Goal: Task Accomplishment & Management: Manage account settings

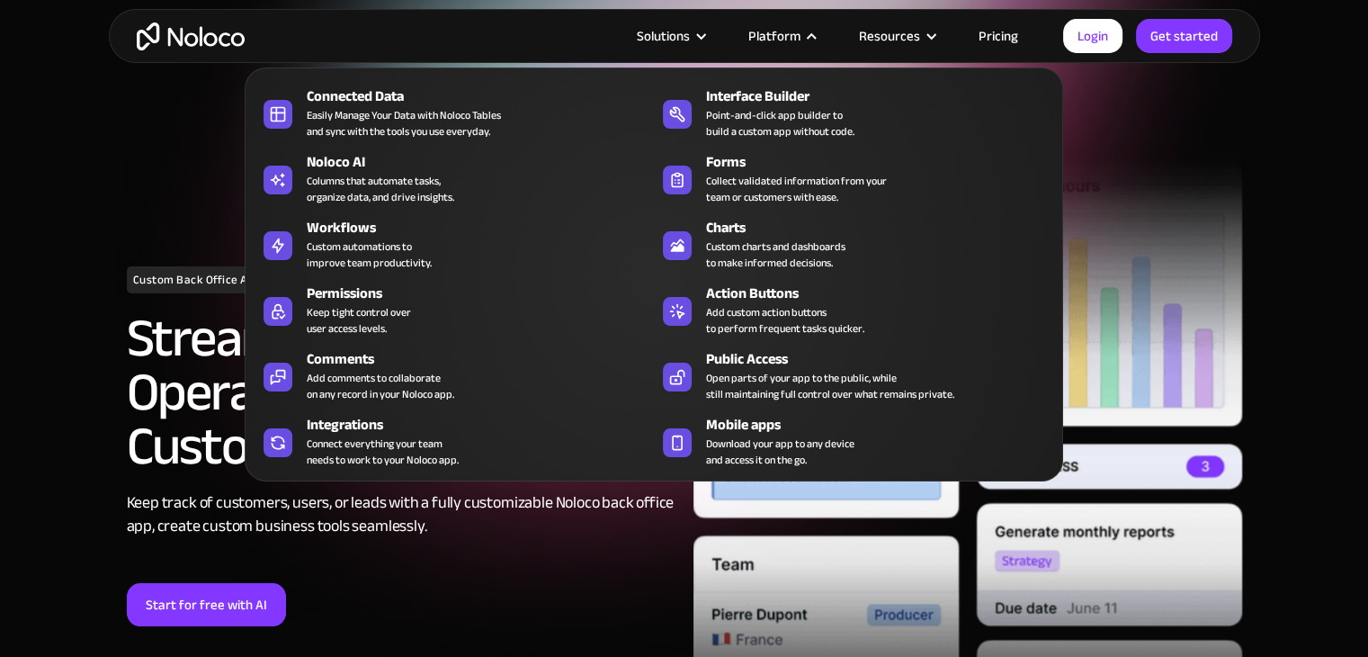
scroll to position [68, 0]
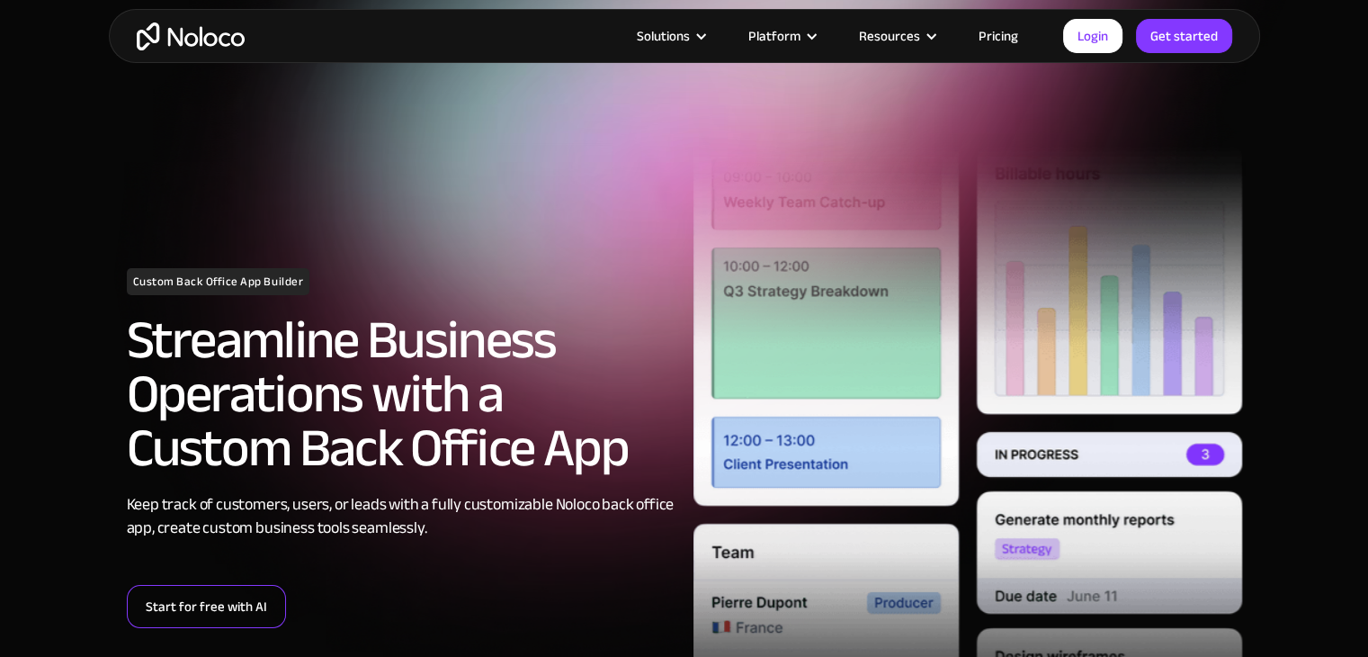
click at [204, 609] on link "Start for free with AI" at bounding box center [206, 606] width 159 height 43
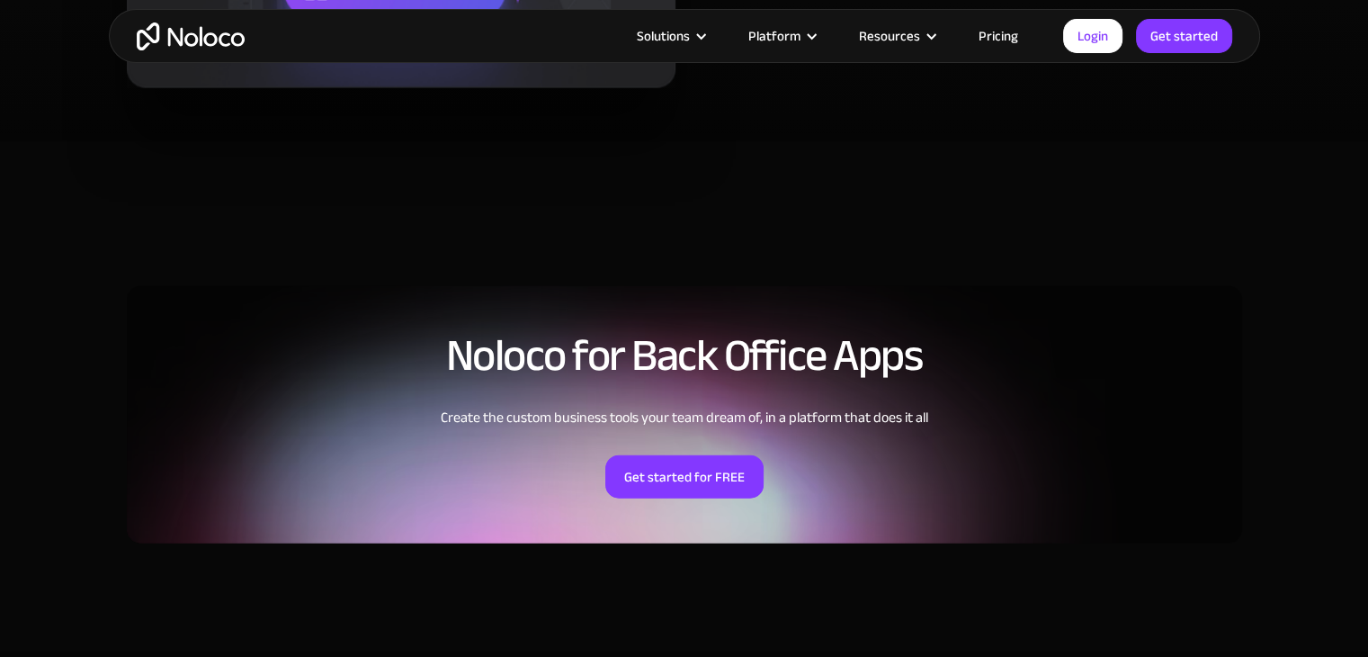
scroll to position [4029, 0]
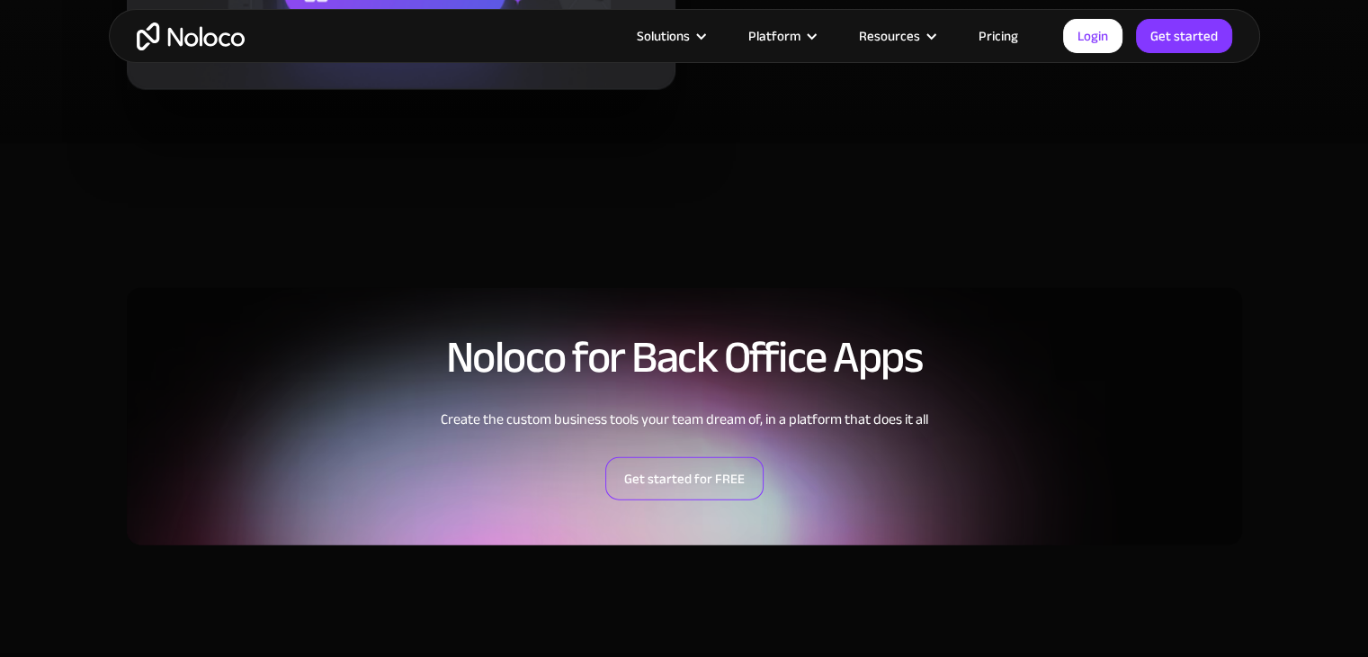
click at [708, 470] on link "Get started for FREE" at bounding box center [684, 478] width 158 height 43
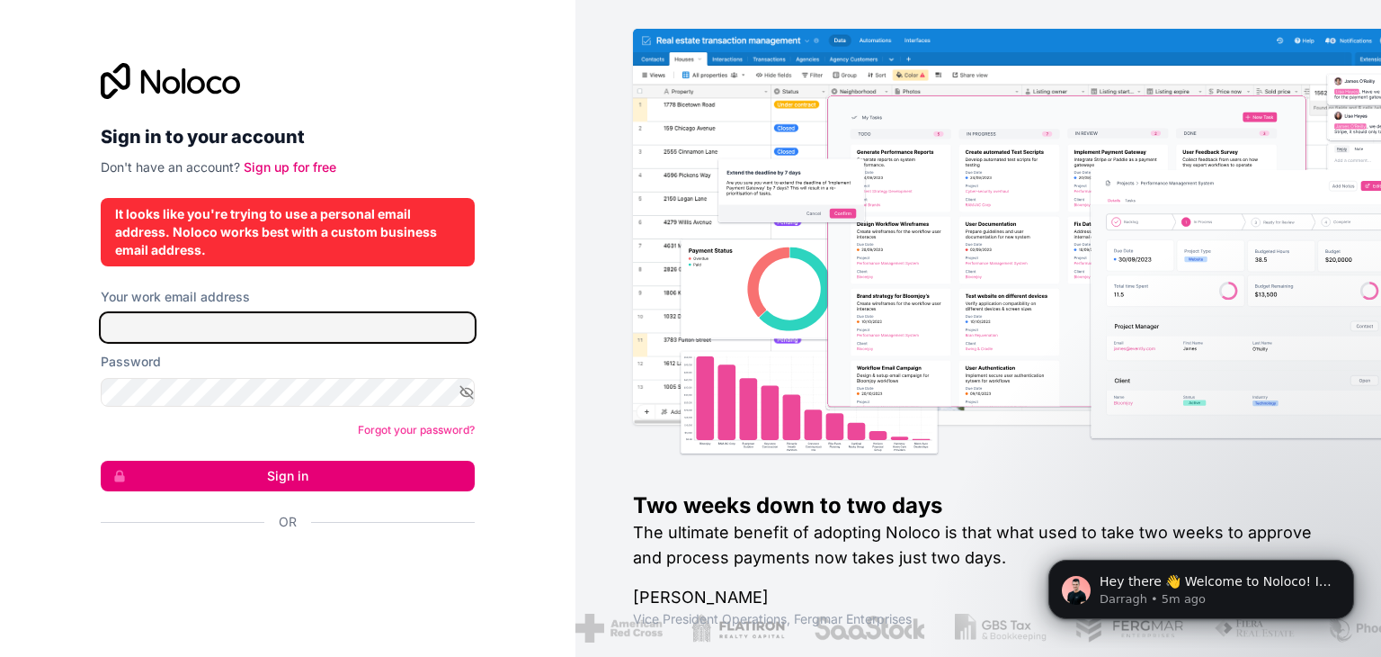
click at [428, 327] on input "Your work email address" at bounding box center [288, 327] width 374 height 29
type input "nrrmalaaa@gmail.com"
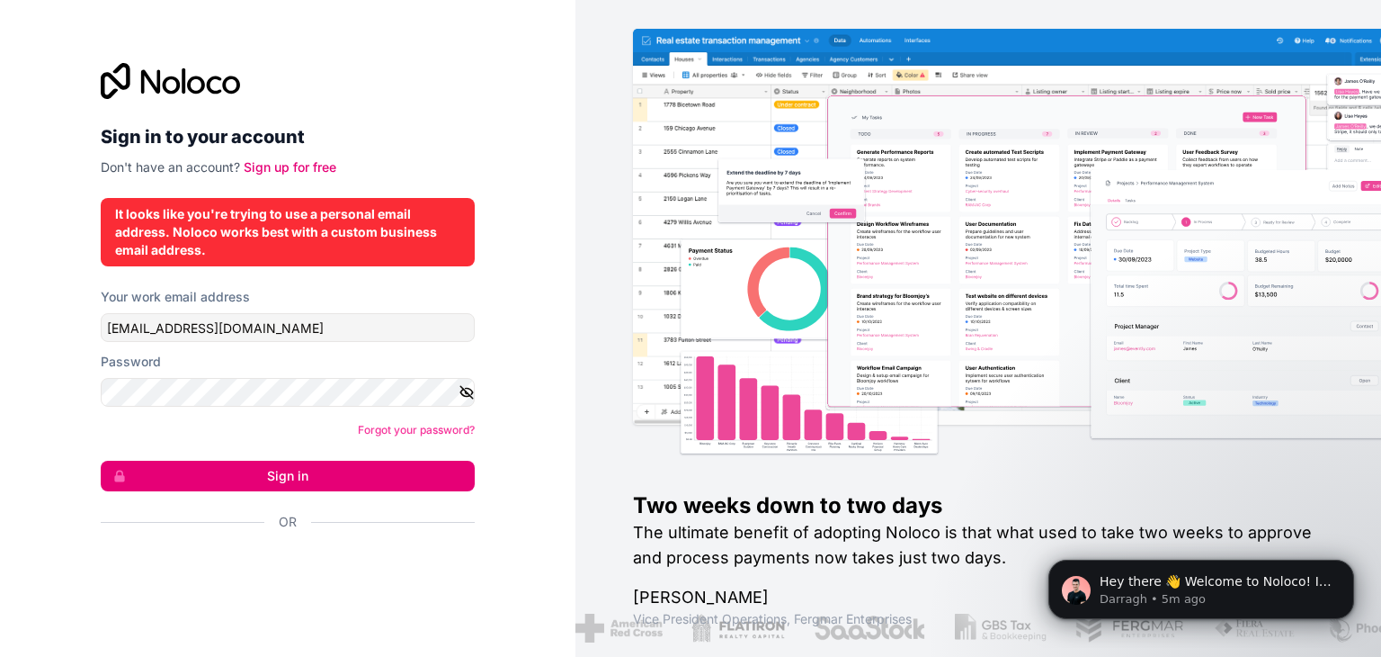
click at [464, 391] on icon "button" at bounding box center [467, 392] width 16 height 16
click at [353, 469] on button "Sign in" at bounding box center [288, 475] width 374 height 31
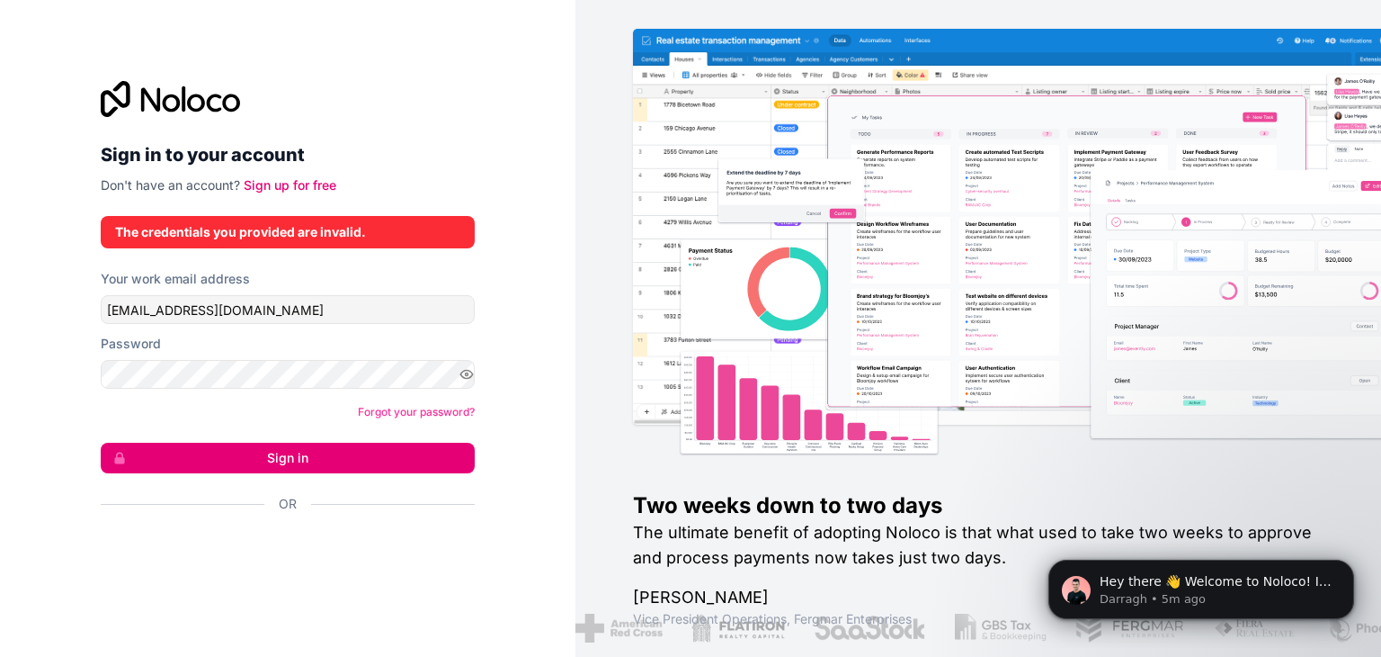
click at [313, 461] on button "Sign in" at bounding box center [288, 457] width 374 height 31
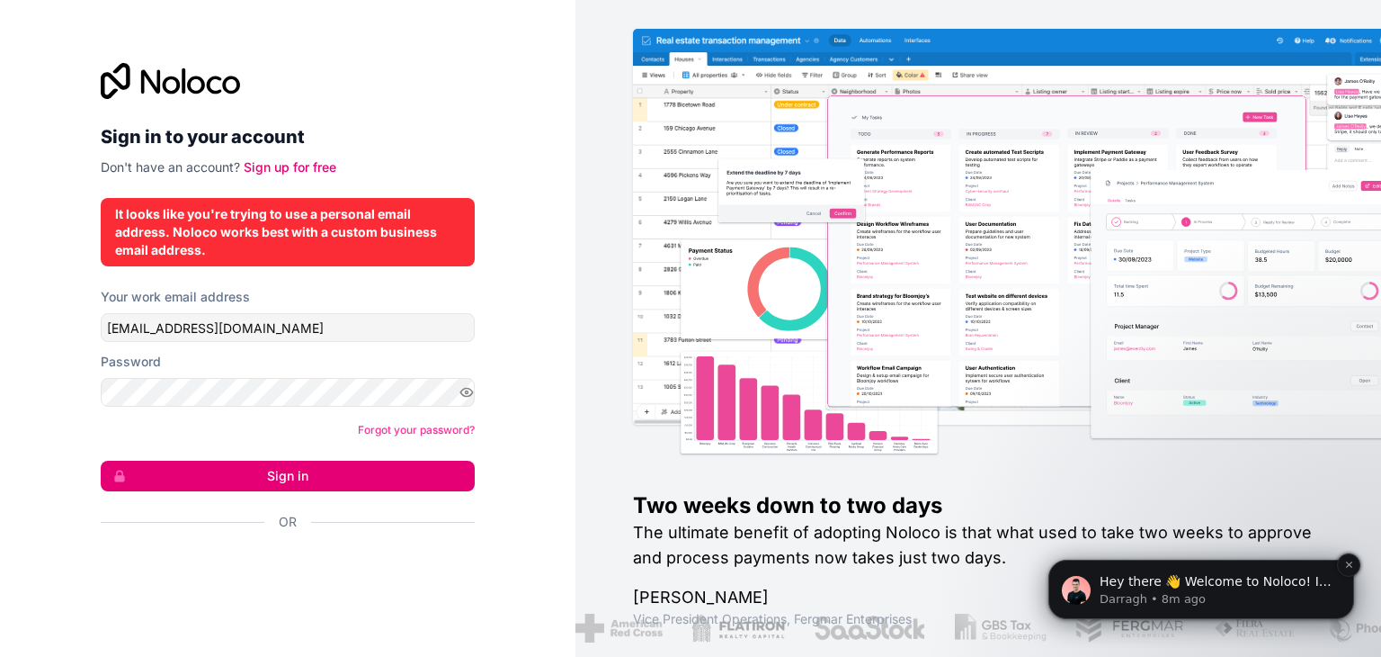
click at [1175, 593] on p "Darragh • 8m ago" at bounding box center [1216, 599] width 232 height 16
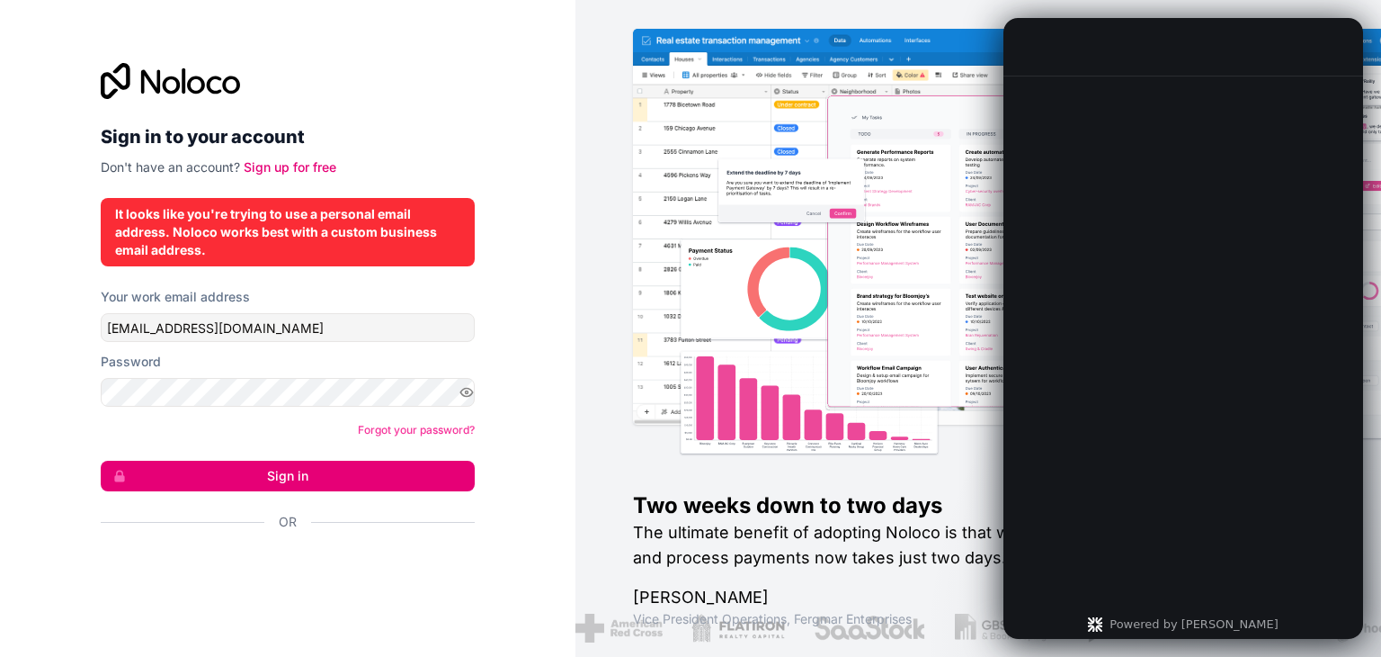
click at [903, 326] on img at bounding box center [1065, 264] width 806 height 398
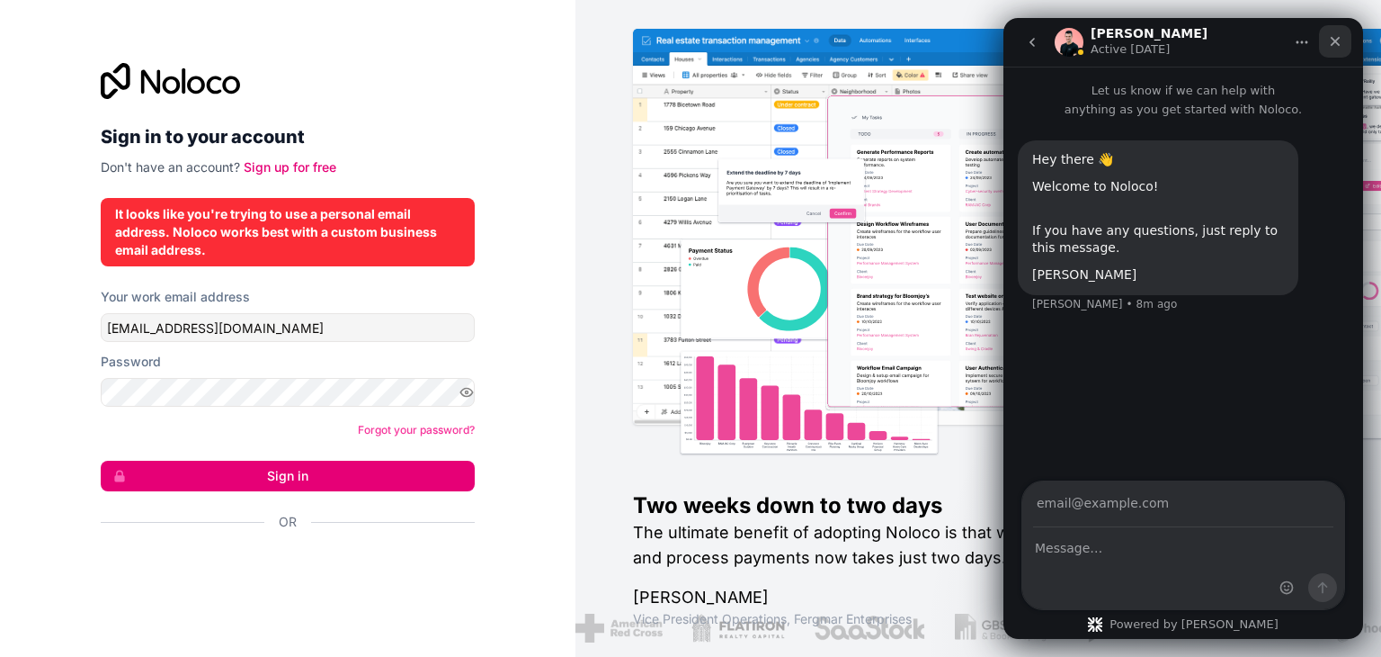
click at [1334, 40] on icon "Close" at bounding box center [1336, 42] width 10 height 10
